Goal: Information Seeking & Learning: Learn about a topic

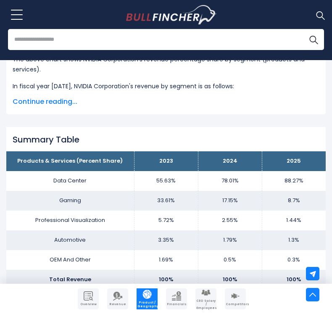
scroll to position [338, 0]
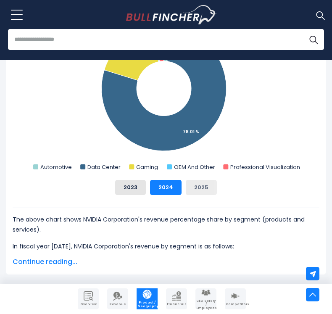
click at [199, 185] on button "2025" at bounding box center [201, 187] width 31 height 15
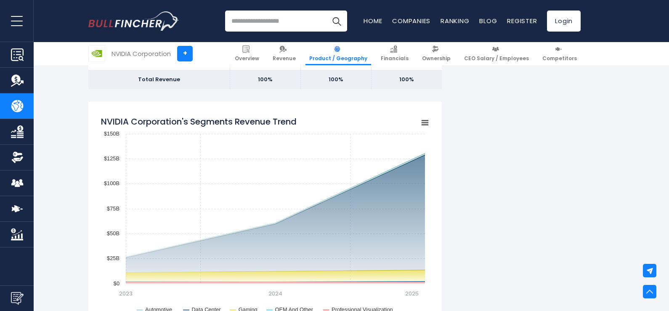
scroll to position [549, 0]
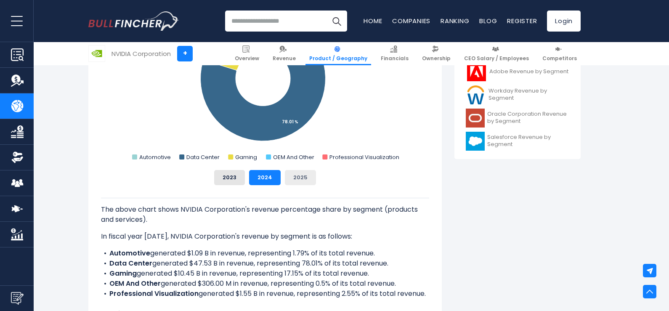
click at [308, 178] on button "2025" at bounding box center [300, 177] width 31 height 15
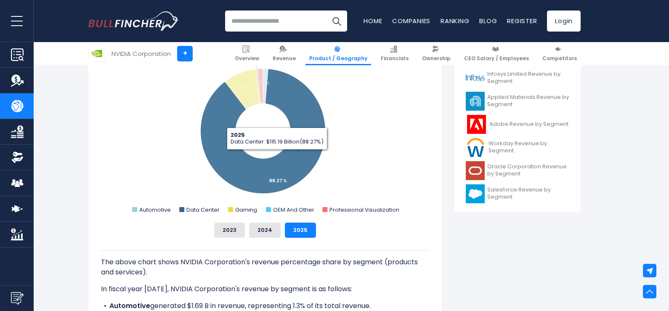
scroll to position [393, 0]
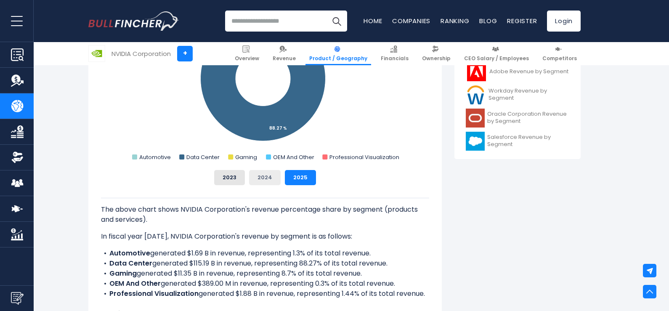
click at [262, 175] on button "2024" at bounding box center [265, 177] width 32 height 15
click at [290, 176] on button "2025" at bounding box center [300, 177] width 31 height 15
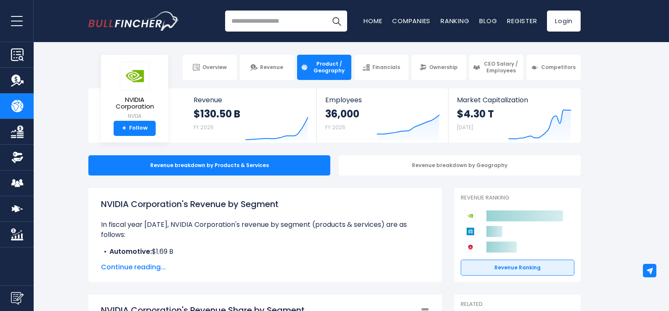
click at [264, 20] on input "search" at bounding box center [286, 21] width 122 height 21
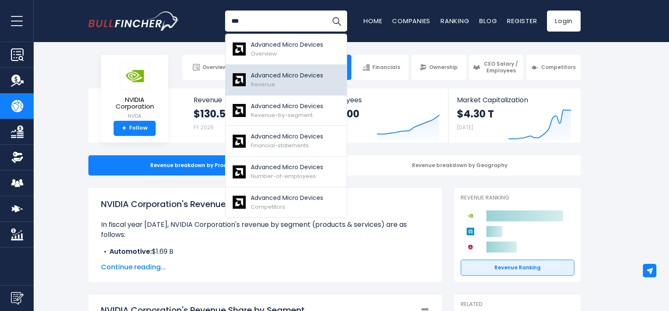
type input "***"
click at [285, 84] on div "Advanced Micro Devices Revenue" at bounding box center [287, 80] width 72 height 18
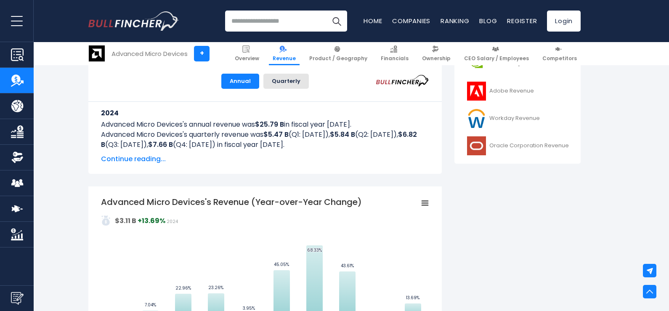
scroll to position [420, 0]
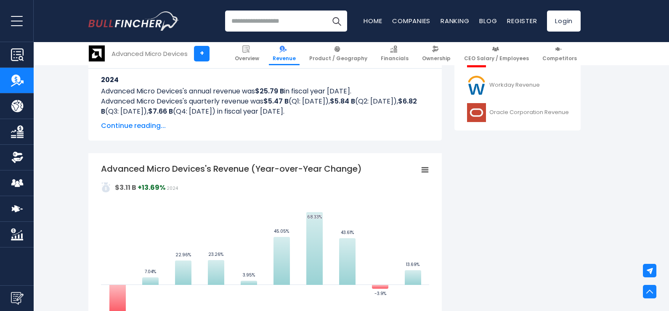
click at [130, 123] on span "Continue reading..." at bounding box center [265, 126] width 328 height 10
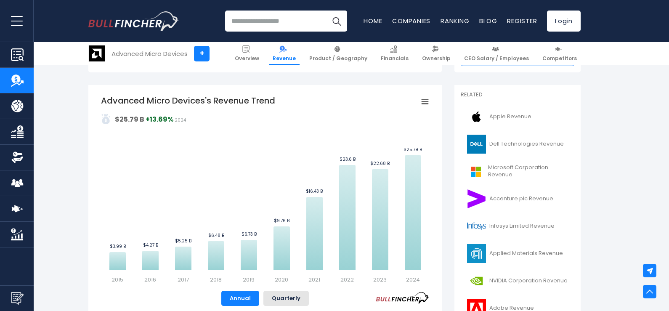
scroll to position [140, 0]
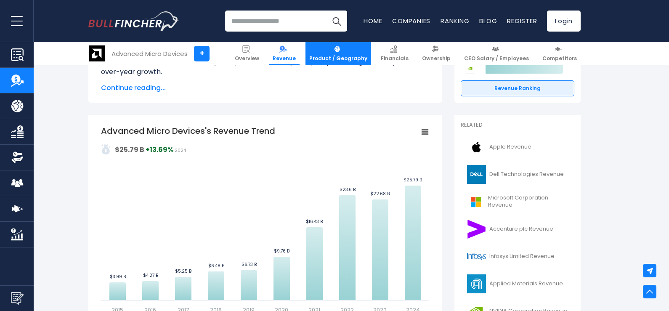
click at [357, 53] on link "Product / Geography" at bounding box center [338, 53] width 66 height 23
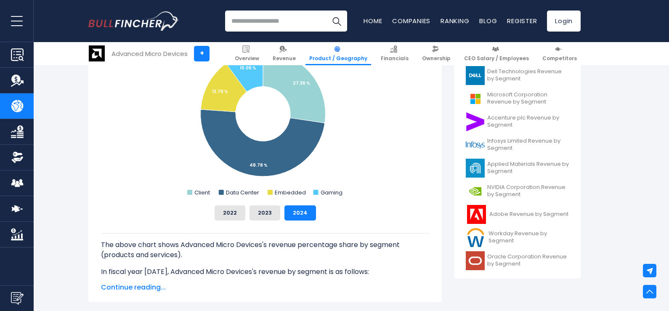
scroll to position [350, 0]
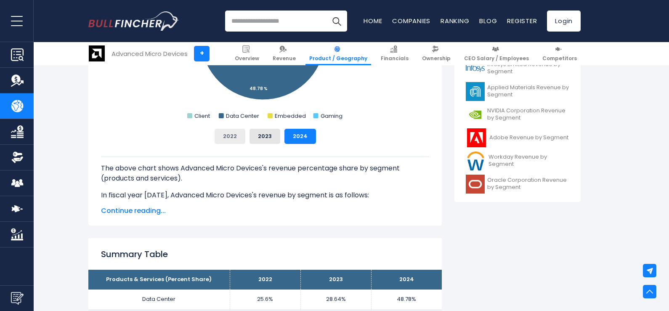
click at [227, 138] on button "2022" at bounding box center [229, 136] width 31 height 15
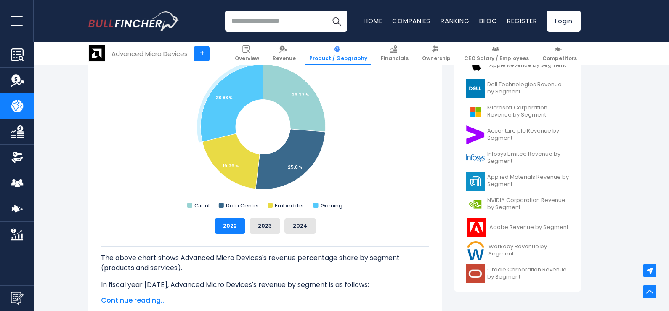
scroll to position [210, 0]
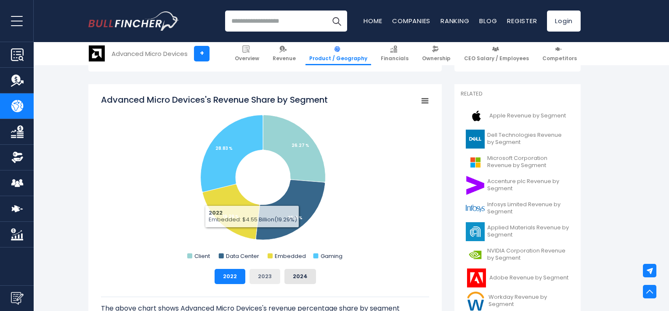
click at [266, 278] on button "2023" at bounding box center [264, 276] width 31 height 15
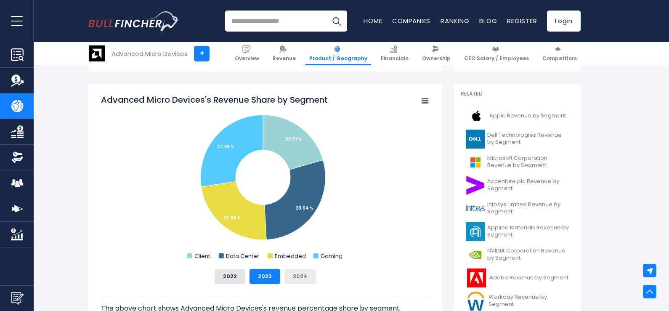
click at [299, 273] on button "2024" at bounding box center [300, 276] width 32 height 15
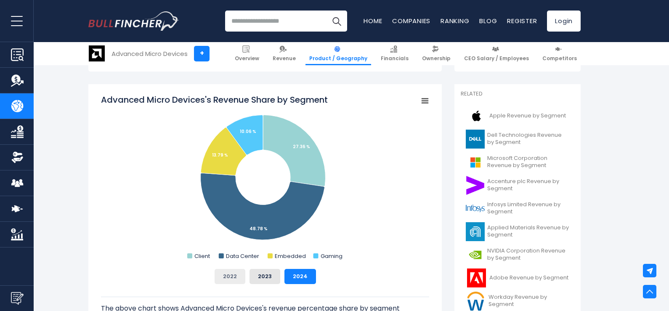
click at [231, 273] on button "2022" at bounding box center [229, 276] width 31 height 15
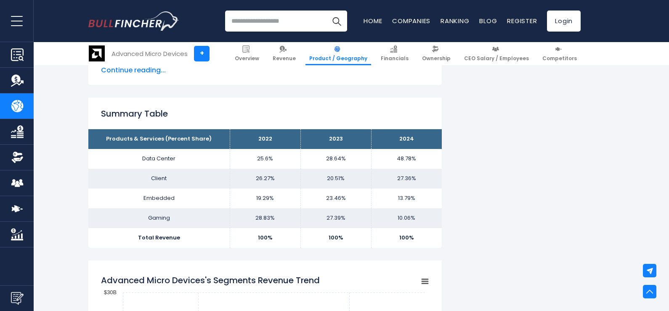
scroll to position [561, 0]
